Goal: Navigation & Orientation: Understand site structure

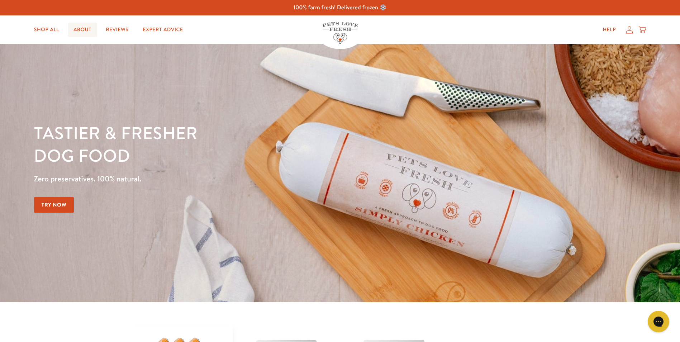
click at [91, 30] on link "About" at bounding box center [82, 30] width 29 height 14
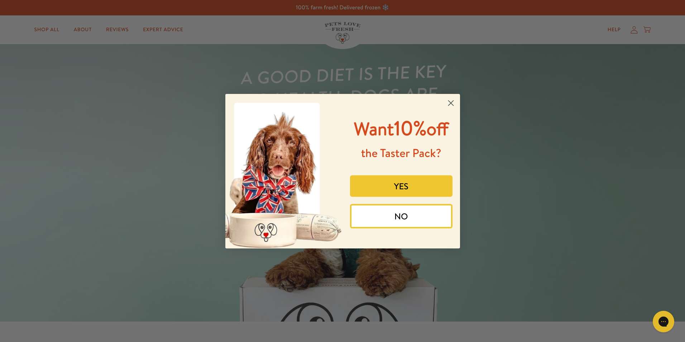
click at [454, 101] on icon "Close dialog" at bounding box center [450, 102] width 5 height 5
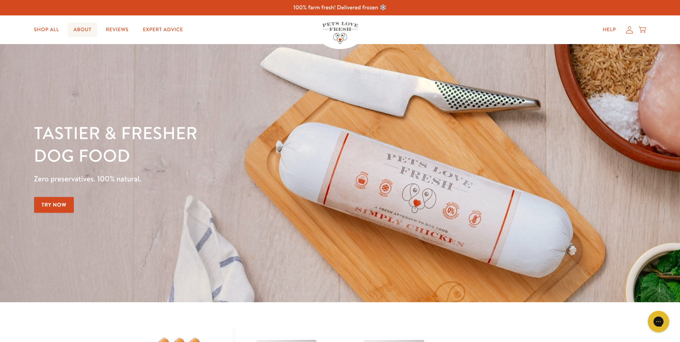
click at [87, 32] on link "About" at bounding box center [82, 30] width 29 height 14
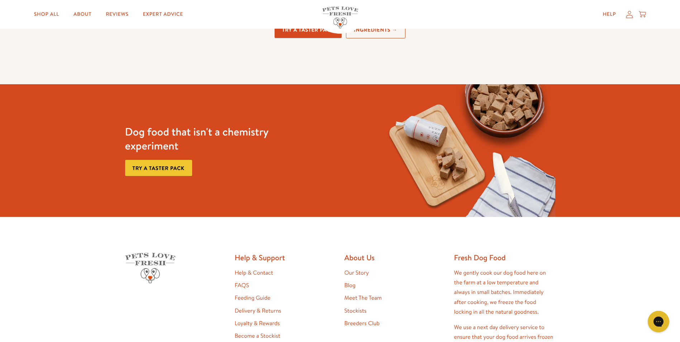
scroll to position [1924, 0]
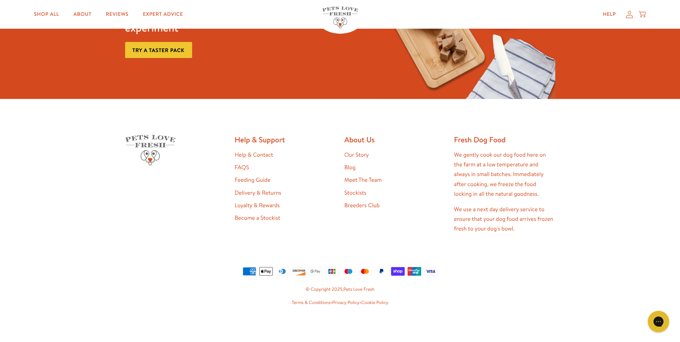
click at [365, 179] on link "Meet The Team" at bounding box center [363, 180] width 37 height 8
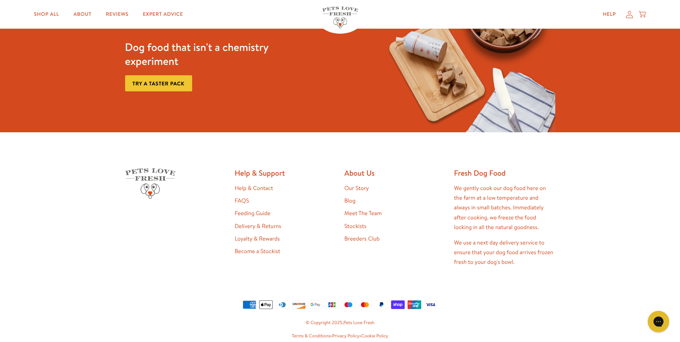
scroll to position [670, 0]
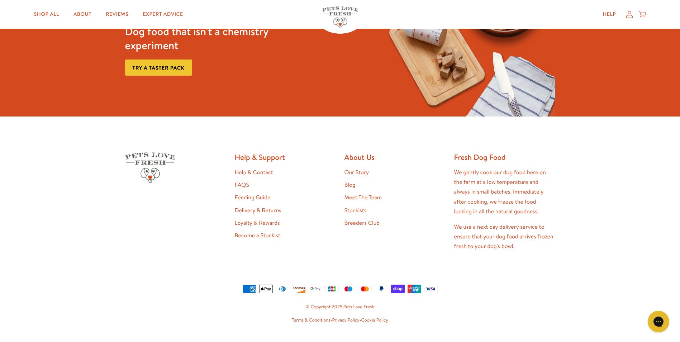
click at [243, 181] on link "FAQS" at bounding box center [242, 185] width 14 height 8
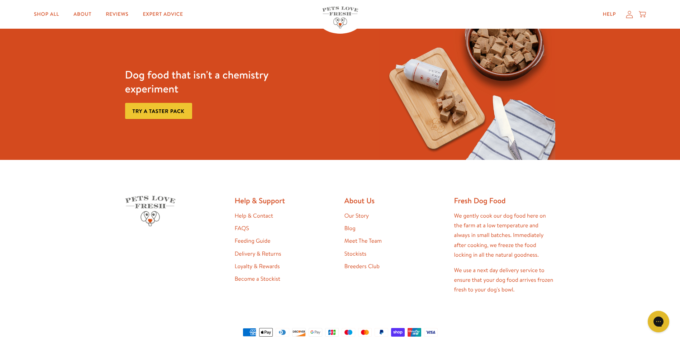
scroll to position [775, 0]
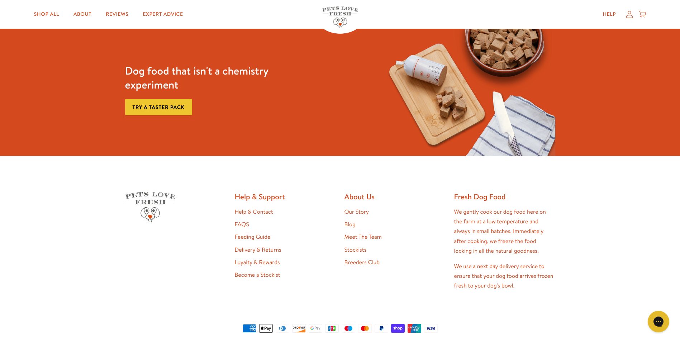
click at [359, 214] on link "Our Story" at bounding box center [357, 212] width 25 height 8
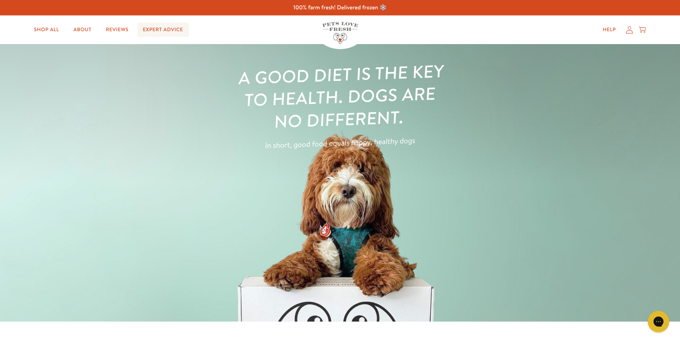
click at [144, 30] on link "Expert Advice" at bounding box center [163, 30] width 52 height 14
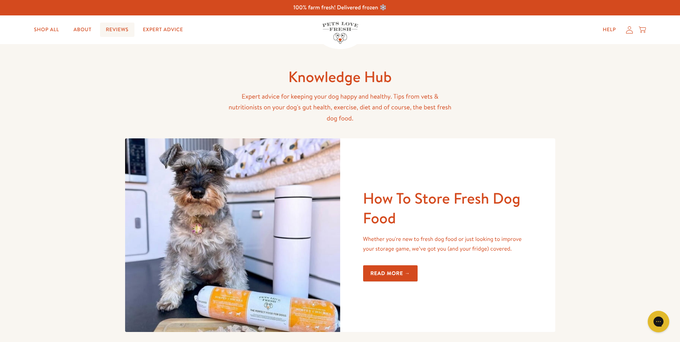
click at [121, 29] on link "Reviews" at bounding box center [117, 30] width 34 height 14
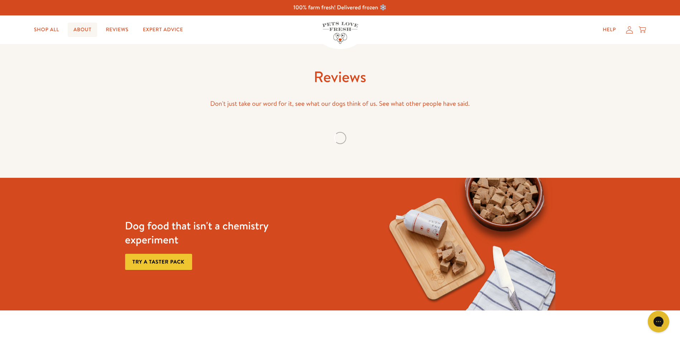
click at [91, 26] on link "About" at bounding box center [82, 30] width 29 height 14
